Goal: Find specific page/section: Find specific page/section

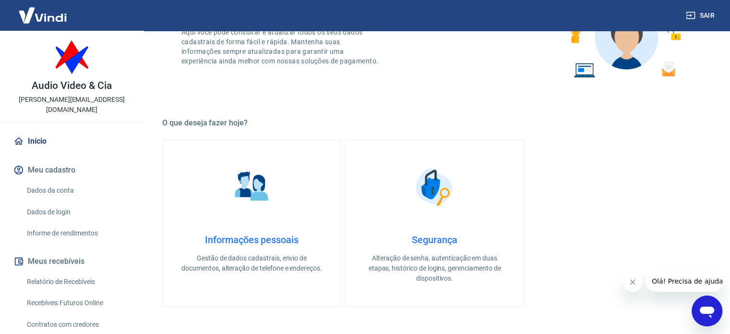
scroll to position [192, 0]
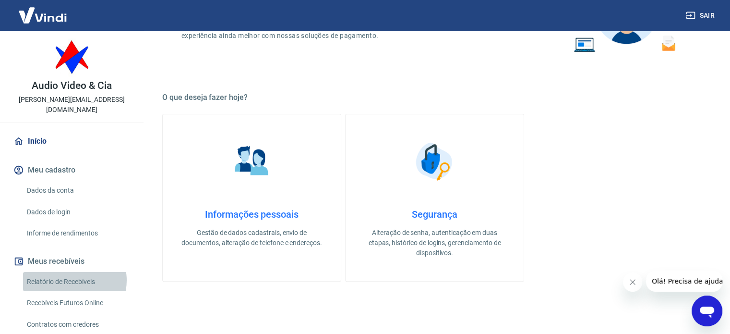
click at [73, 272] on link "Relatório de Recebíveis" at bounding box center [77, 282] width 109 height 20
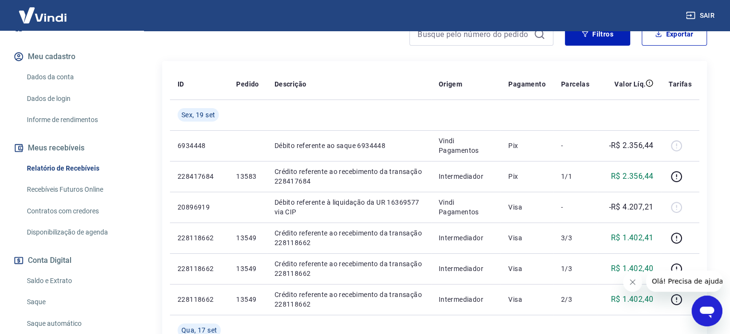
scroll to position [144, 0]
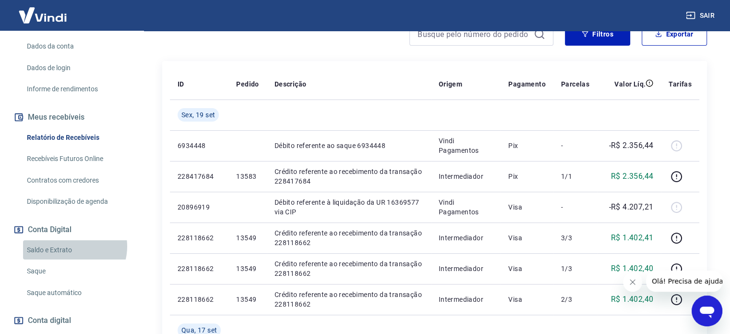
click at [70, 240] on link "Saldo e Extrato" at bounding box center [77, 250] width 109 height 20
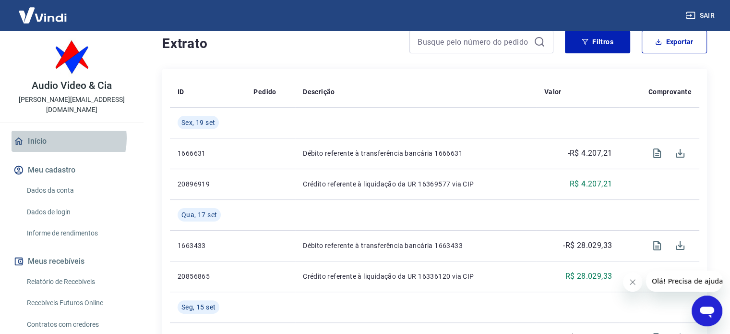
click at [59, 131] on link "Início" at bounding box center [72, 141] width 121 height 21
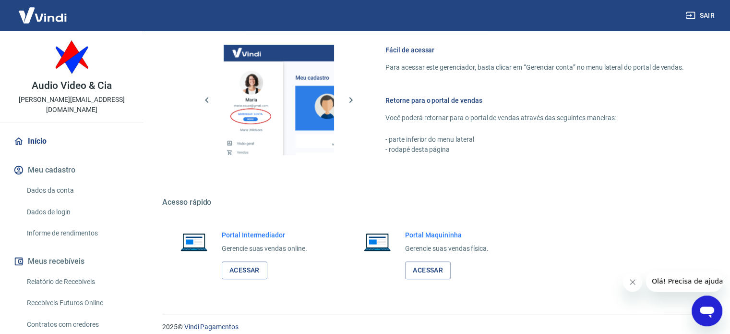
scroll to position [495, 0]
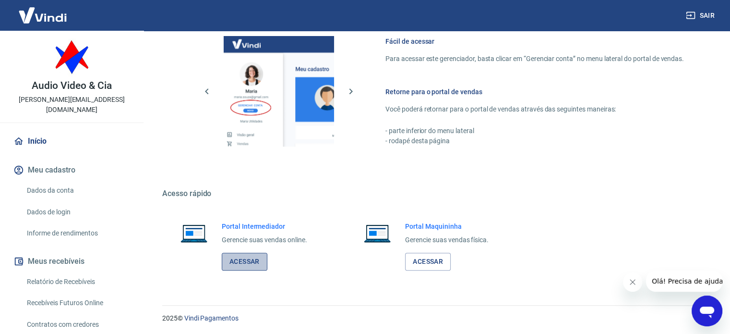
click at [246, 259] on link "Acessar" at bounding box center [245, 262] width 46 height 18
